Goal: Task Accomplishment & Management: Manage account settings

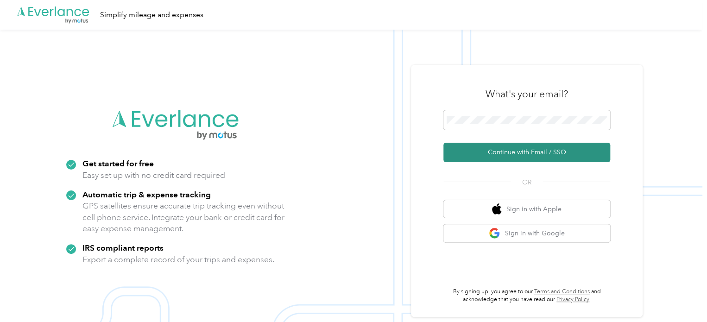
click at [502, 152] on button "Continue with Email / SSO" at bounding box center [526, 152] width 167 height 19
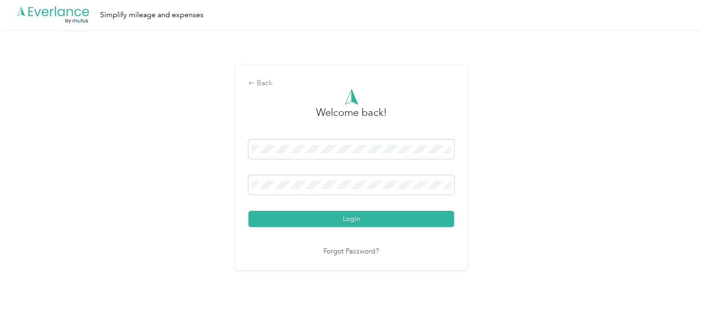
click at [380, 218] on button "Login" at bounding box center [351, 219] width 206 height 16
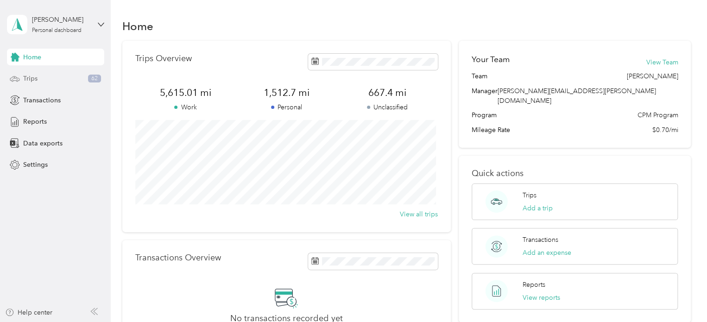
click at [33, 79] on span "Trips" at bounding box center [30, 79] width 14 height 10
